Goal: Transaction & Acquisition: Purchase product/service

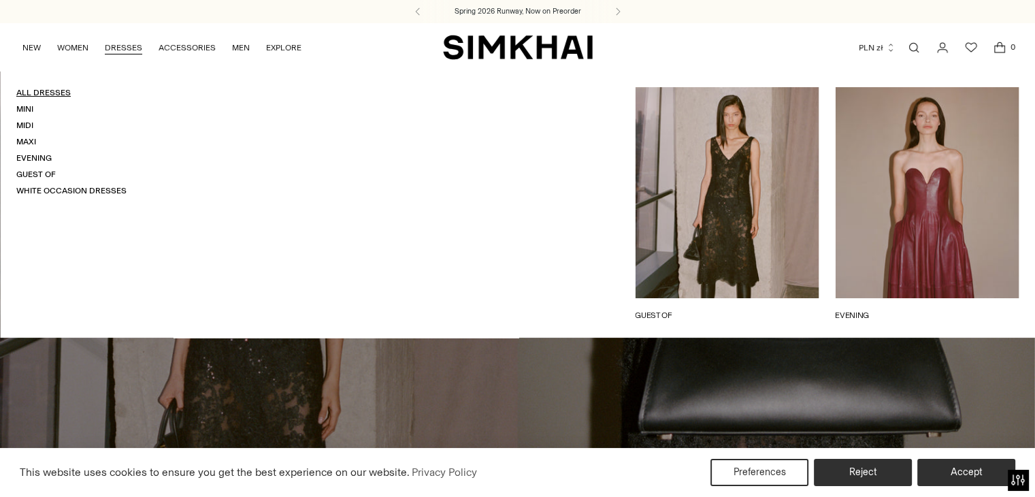
click at [57, 95] on link "All Dresses" at bounding box center [43, 93] width 54 height 10
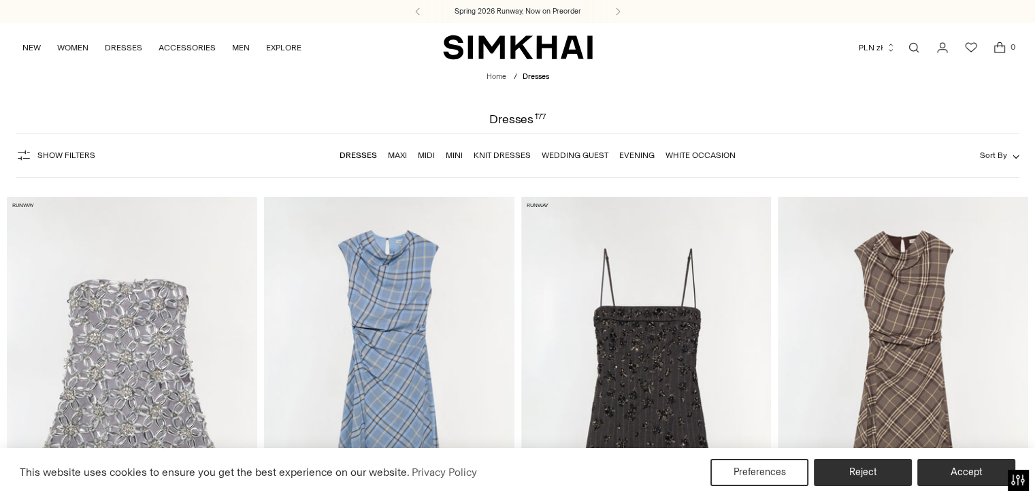
click at [0, 164] on form "Show Filters Show Filters Dresses Maxi Midi Mini Knit Dresses Wedding Guest Eve…" at bounding box center [517, 155] width 1035 height 61
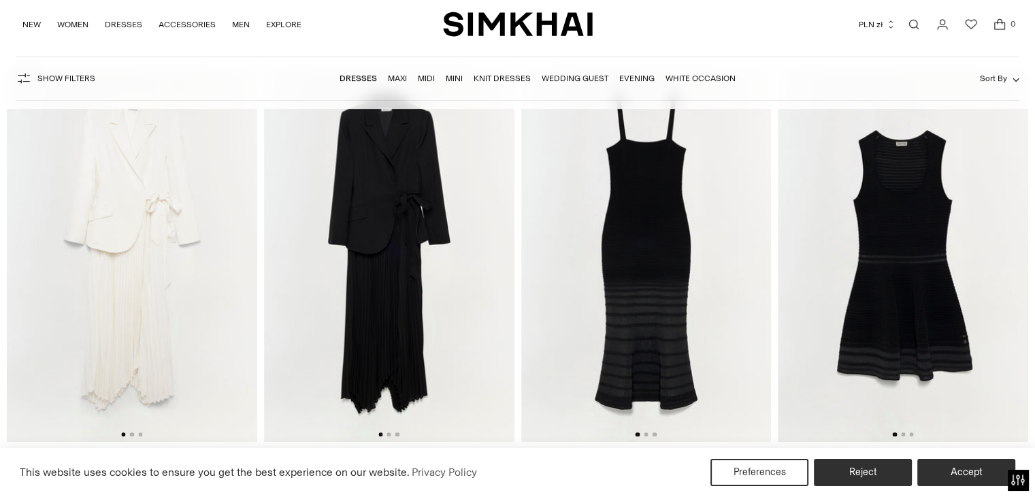
scroll to position [5610, 0]
